Goal: Transaction & Acquisition: Obtain resource

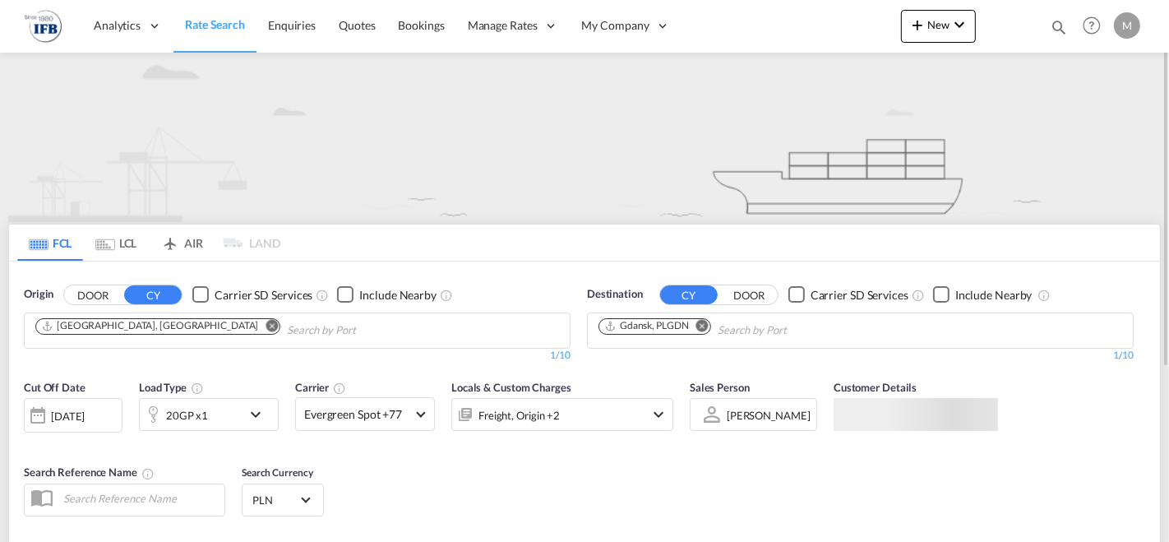
click at [266, 330] on md-icon "Remove" at bounding box center [272, 325] width 12 height 12
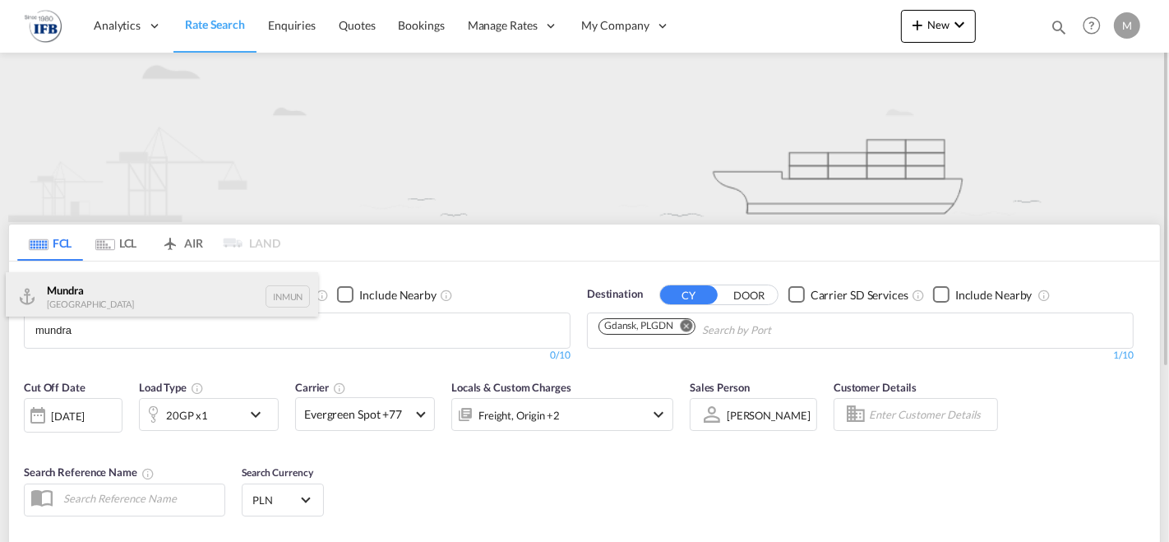
type input "mundra"
click at [155, 290] on div "Mundra India INMUN" at bounding box center [162, 296] width 312 height 49
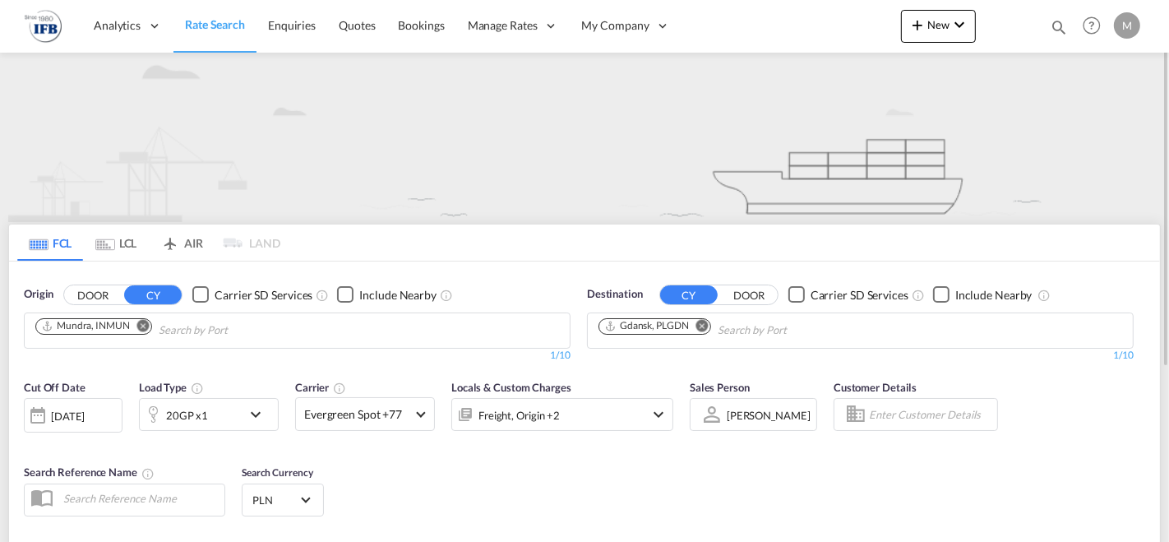
click at [248, 413] on md-icon "icon-chevron-down" at bounding box center [260, 414] width 28 height 20
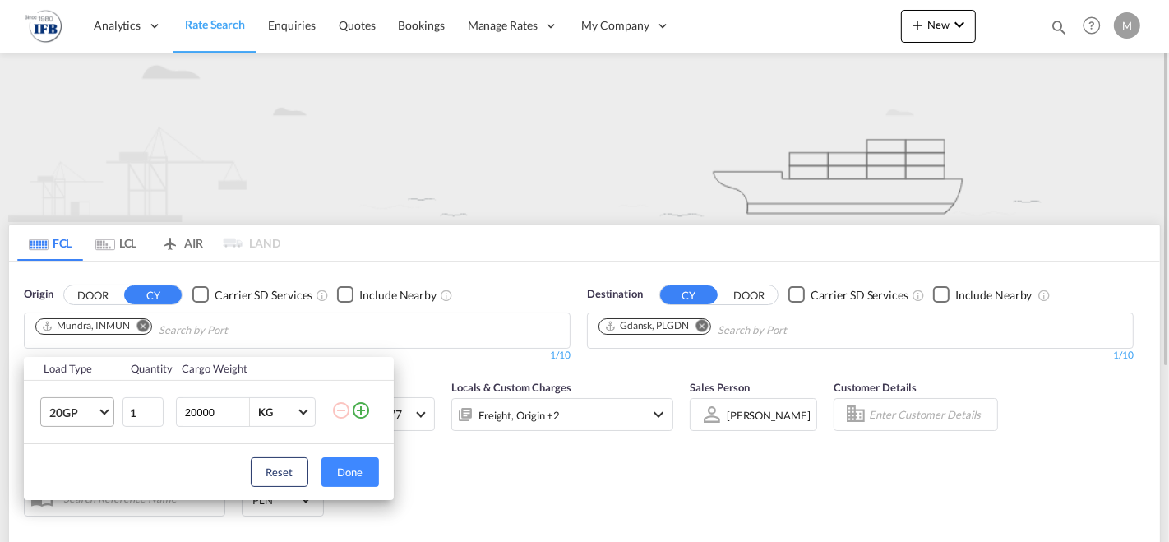
click at [106, 404] on md-select-value "20GP" at bounding box center [81, 412] width 66 height 28
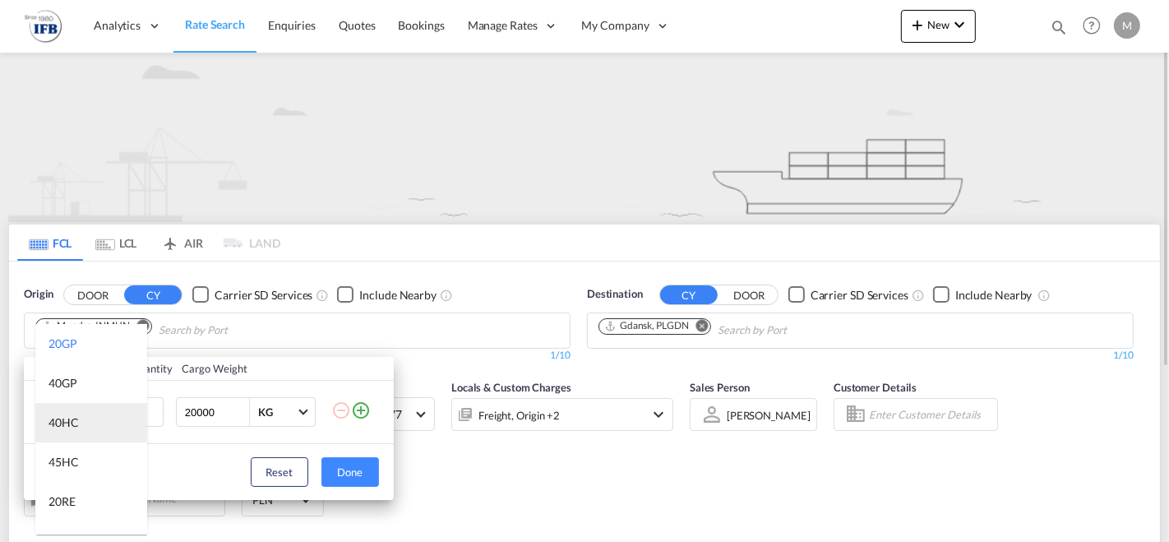
click at [89, 431] on md-option "40HC" at bounding box center [91, 422] width 112 height 39
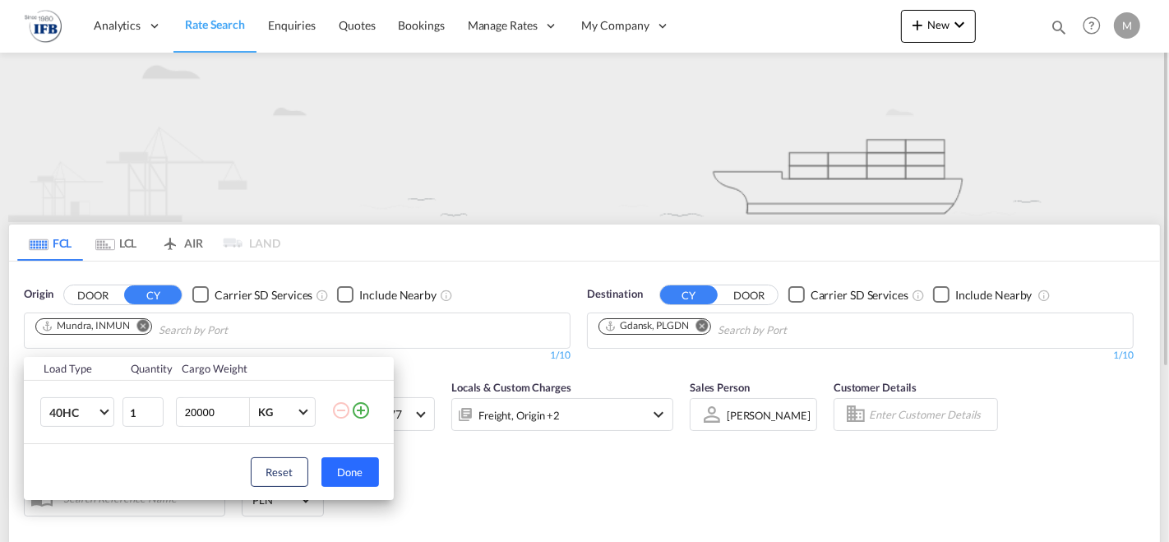
click at [335, 459] on button "Done" at bounding box center [350, 472] width 58 height 30
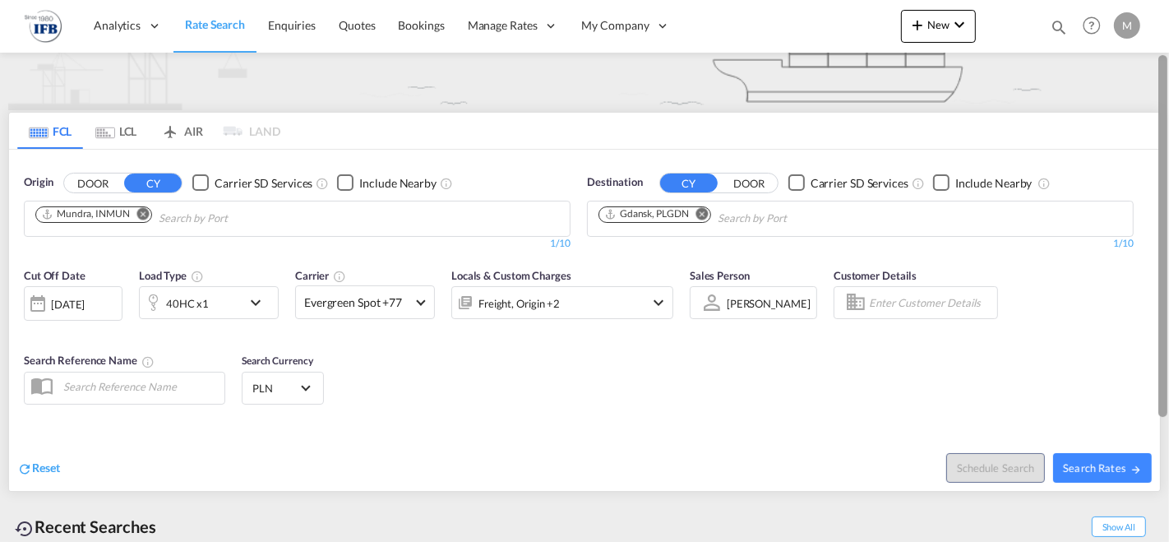
drag, startPoint x: 1165, startPoint y: 64, endPoint x: 1141, endPoint y: 165, distance: 104.1
click at [1154, 141] on md-content "Analytics Reports Dashboard Rate Search Enquiries Quotes Bookings" at bounding box center [584, 271] width 1169 height 542
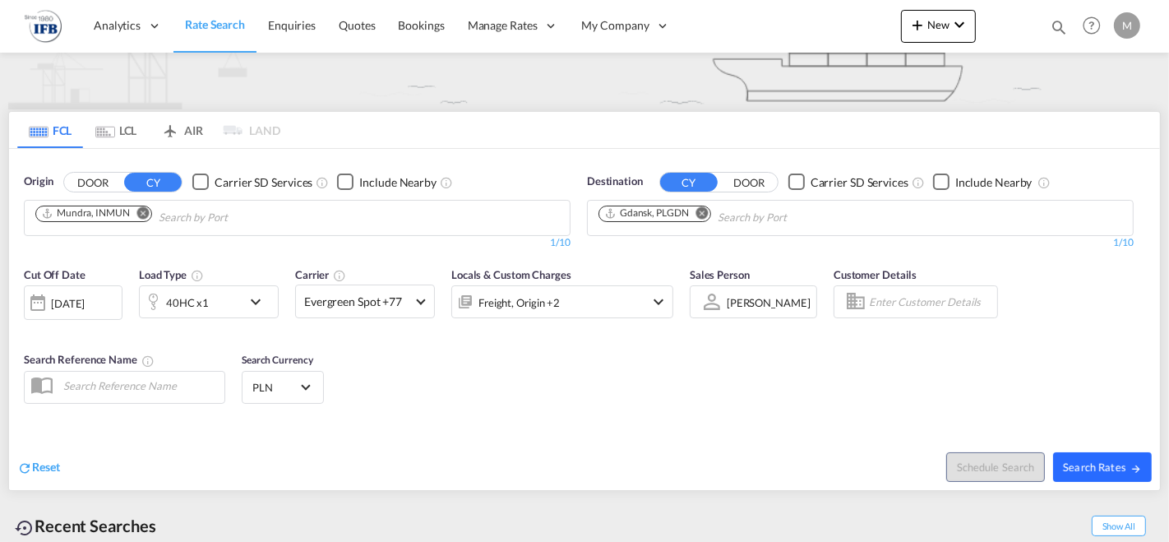
click at [1092, 460] on span "Search Rates" at bounding box center [1102, 466] width 79 height 13
type input "INMUN to PLGDN / [DATE]"
